Goal: Task Accomplishment & Management: Manage account settings

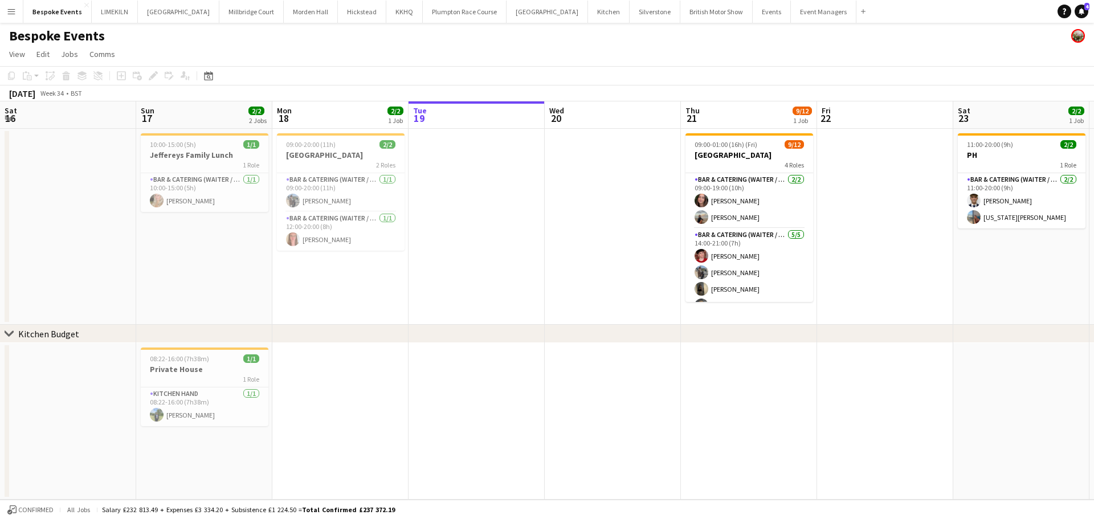
scroll to position [0, 272]
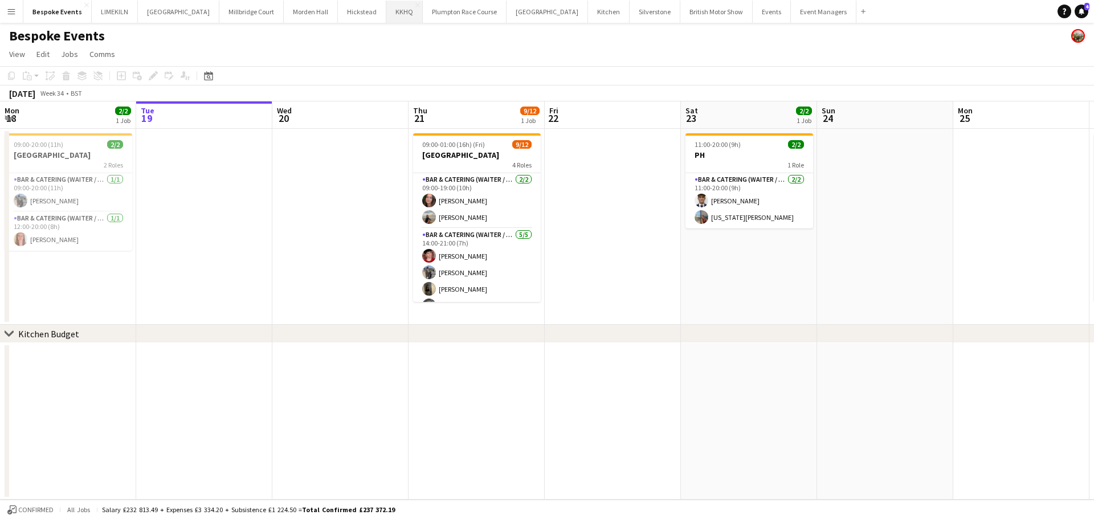
click at [386, 16] on button "KKHQ Close" at bounding box center [404, 12] width 36 height 22
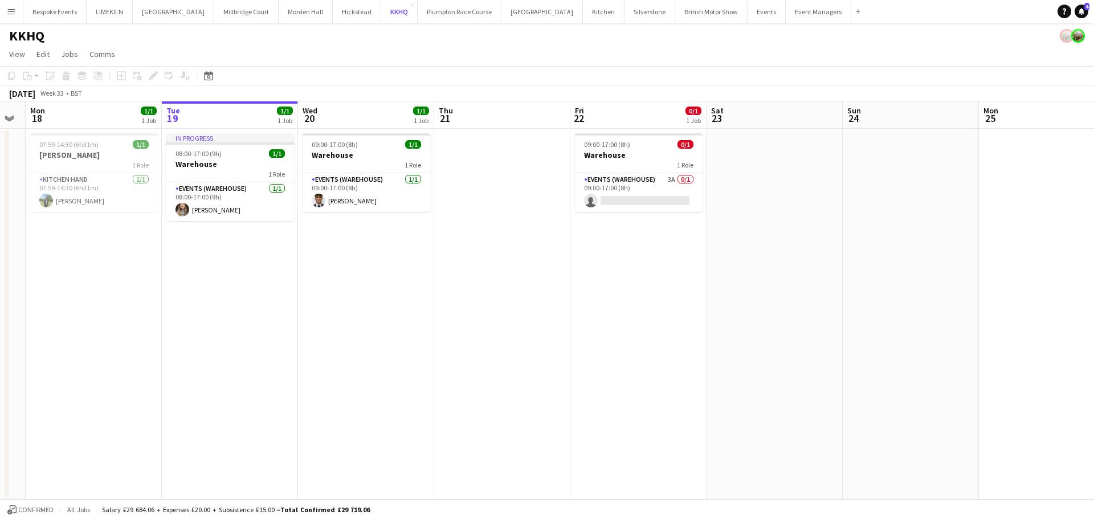
scroll to position [0, 246]
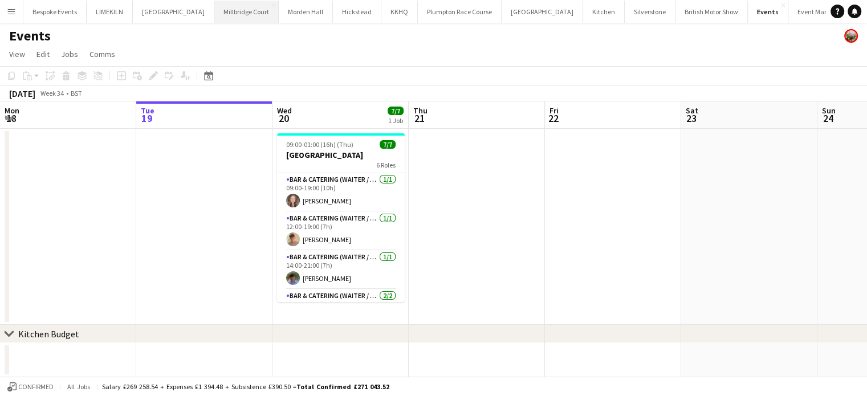
click at [229, 13] on button "[GEOGRAPHIC_DATA]" at bounding box center [246, 12] width 64 height 22
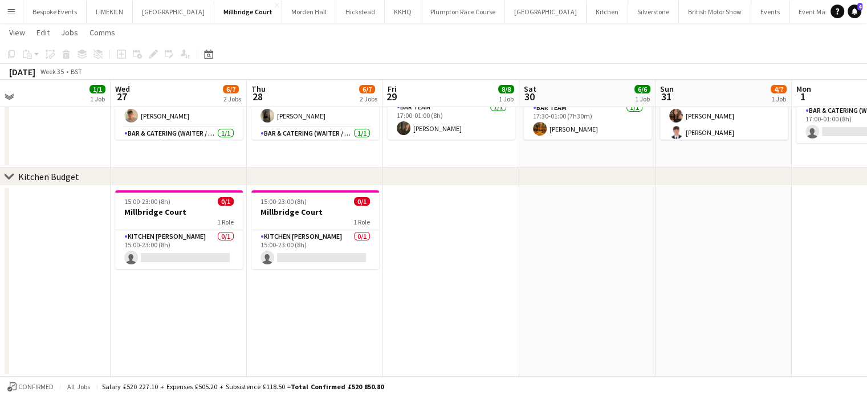
scroll to position [0, 372]
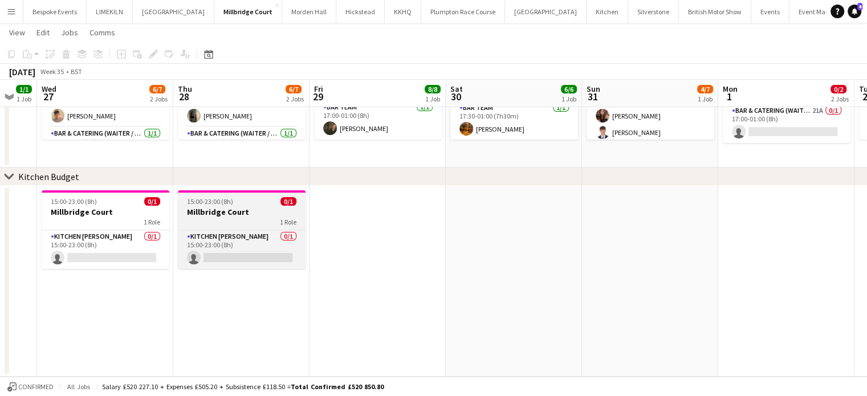
click at [225, 211] on h3 "Millbridge Court" at bounding box center [242, 212] width 128 height 10
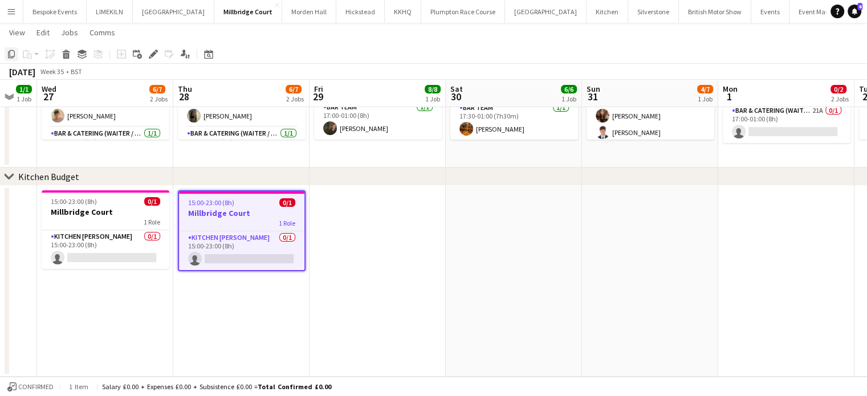
click at [11, 50] on icon "Copy" at bounding box center [11, 54] width 9 height 9
click at [385, 219] on app-date-cell at bounding box center [378, 281] width 136 height 191
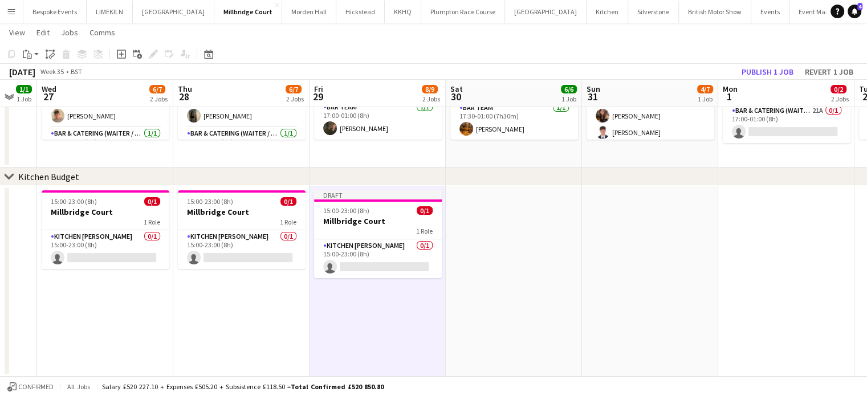
click at [516, 221] on app-date-cell at bounding box center [514, 281] width 136 height 191
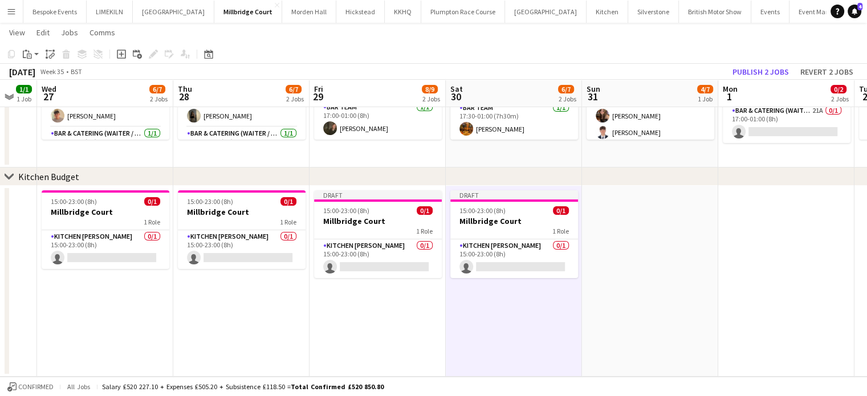
click at [627, 230] on app-date-cell at bounding box center [650, 281] width 136 height 191
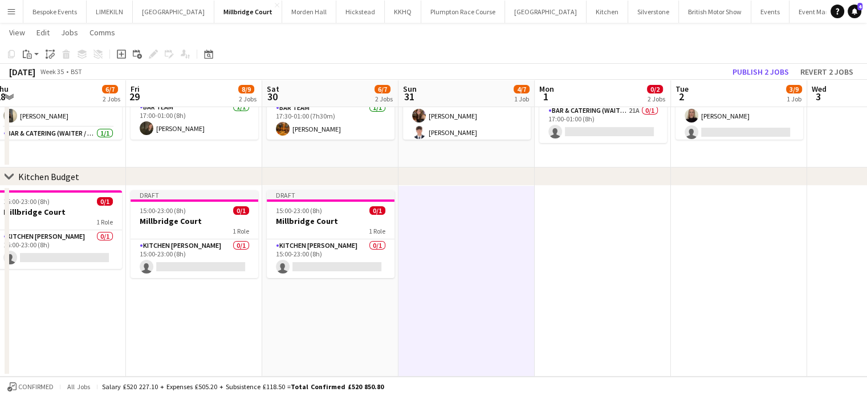
scroll to position [0, 282]
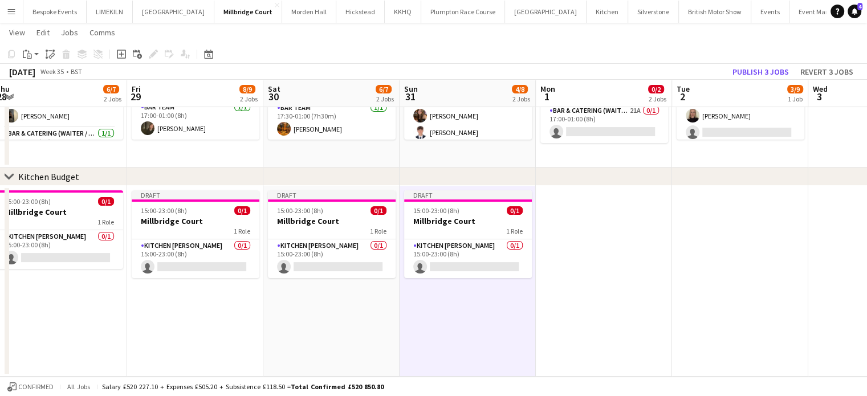
click at [614, 228] on app-date-cell at bounding box center [604, 281] width 136 height 191
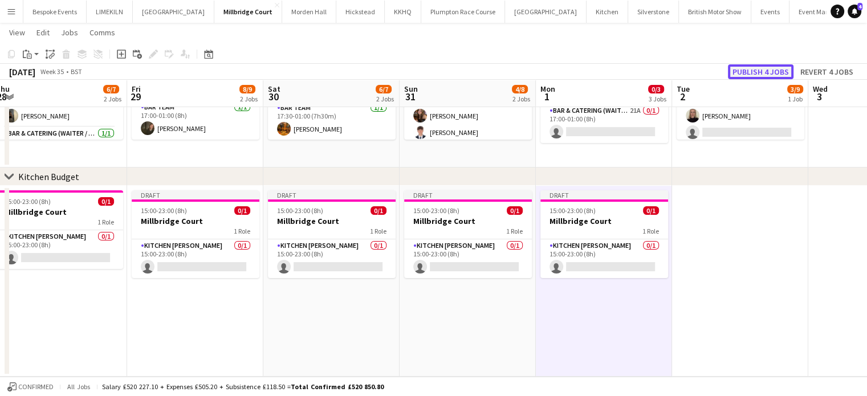
click at [754, 70] on button "Publish 4 jobs" at bounding box center [761, 71] width 66 height 15
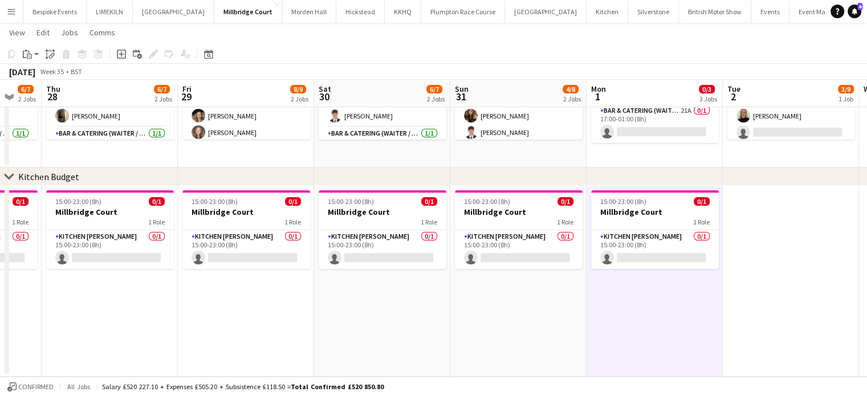
scroll to position [0, 0]
